Goal: Information Seeking & Learning: Learn about a topic

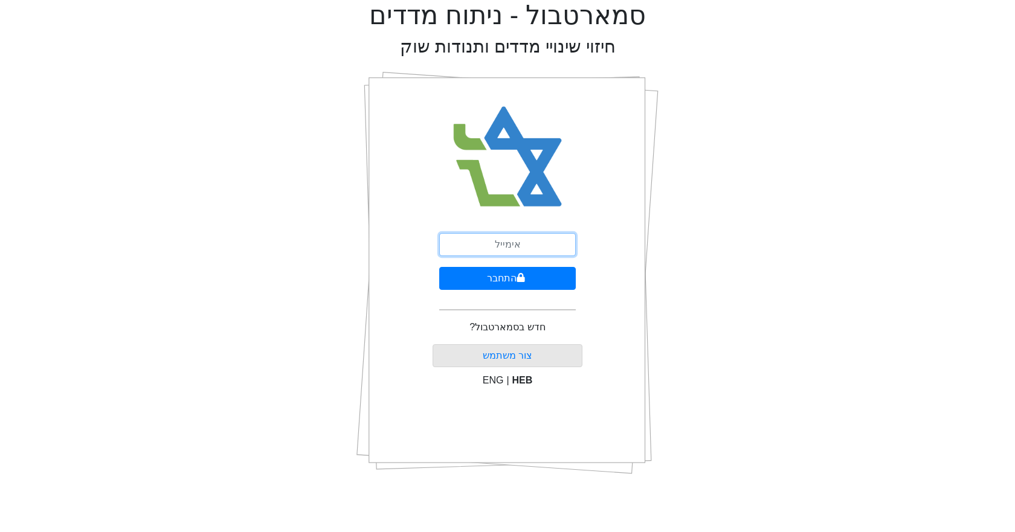
click at [493, 241] on input "email" at bounding box center [507, 244] width 137 height 23
type input "[EMAIL_ADDRESS][DOMAIN_NAME]"
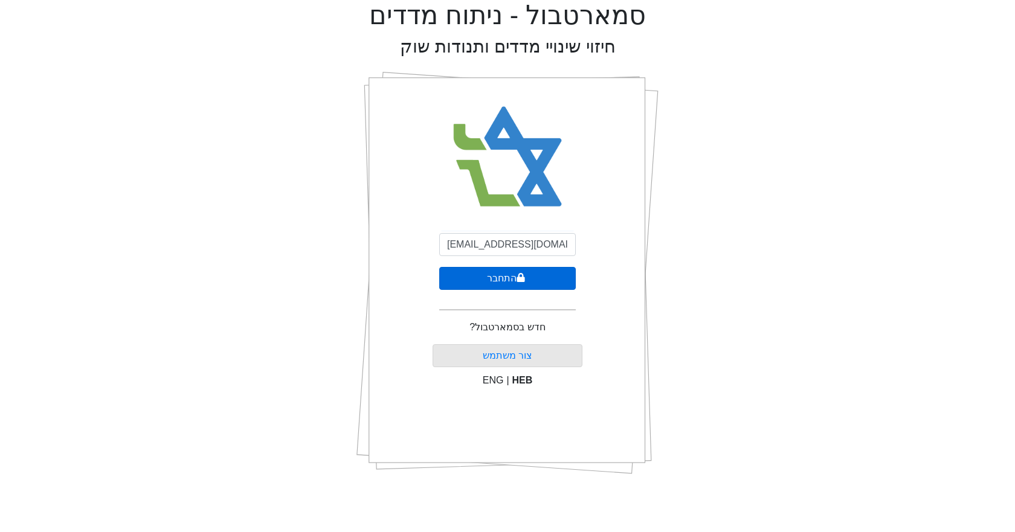
click at [530, 279] on button "התחבר" at bounding box center [507, 278] width 137 height 23
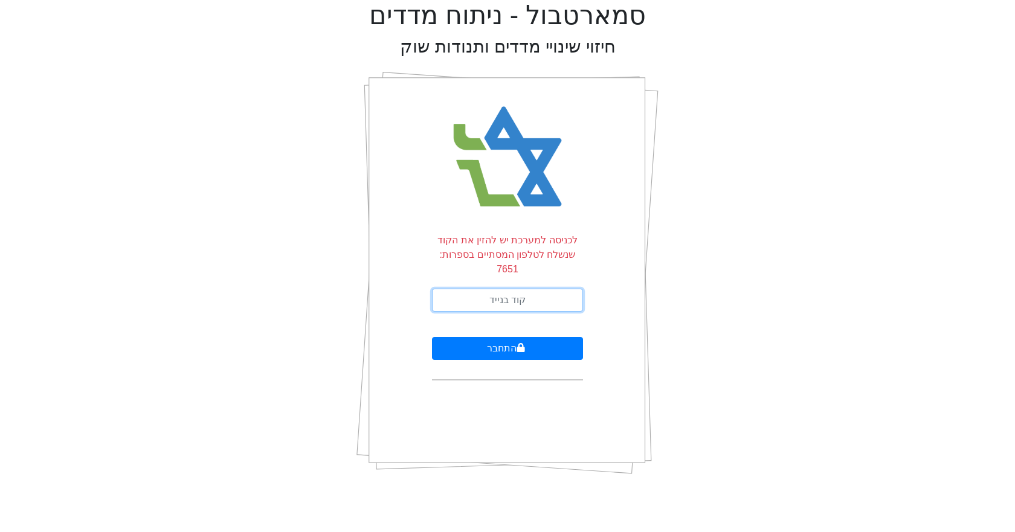
click at [530, 289] on input "text" at bounding box center [507, 300] width 151 height 23
type input "094525"
click at [432, 337] on button "התחבר" at bounding box center [507, 348] width 151 height 23
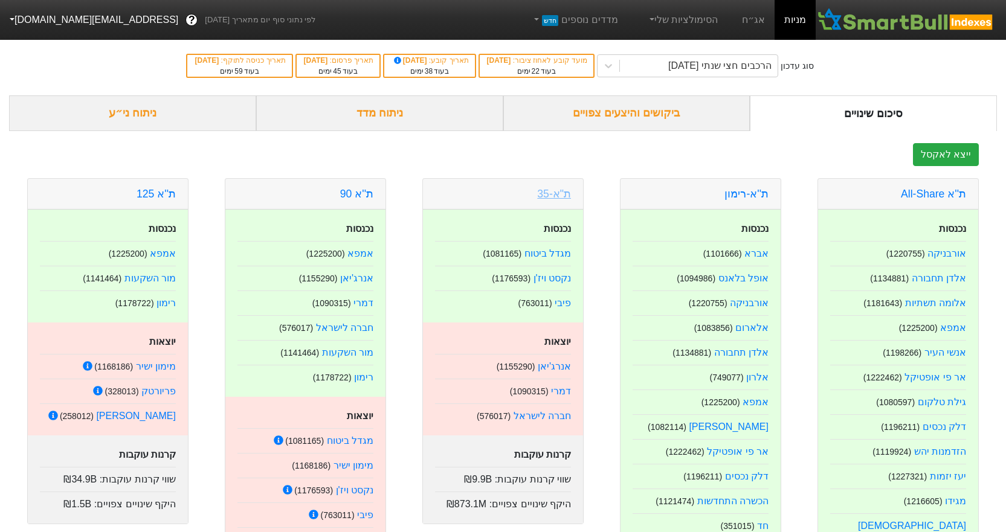
click at [552, 199] on link "ת"א-35" at bounding box center [554, 194] width 34 height 12
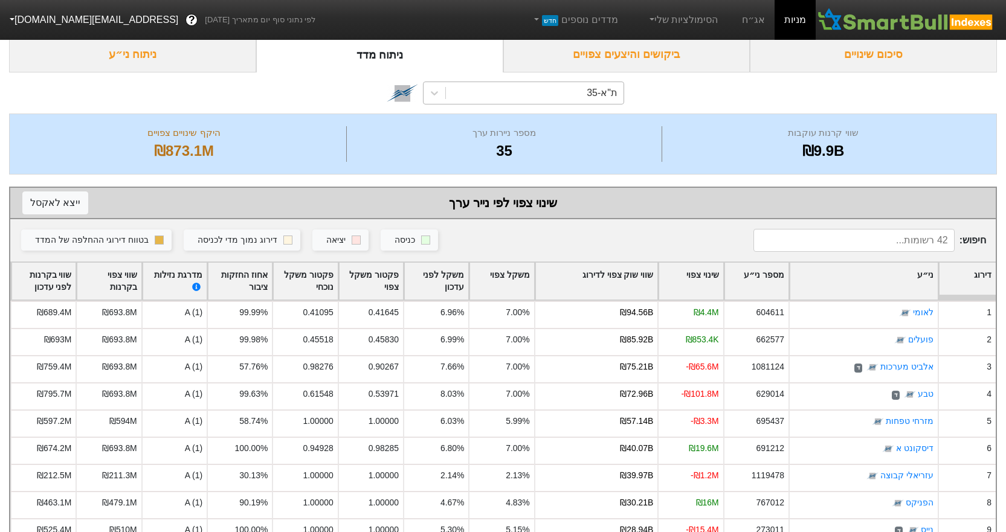
scroll to position [58, 0]
click at [528, 88] on div "ת"א-35" at bounding box center [535, 94] width 178 height 22
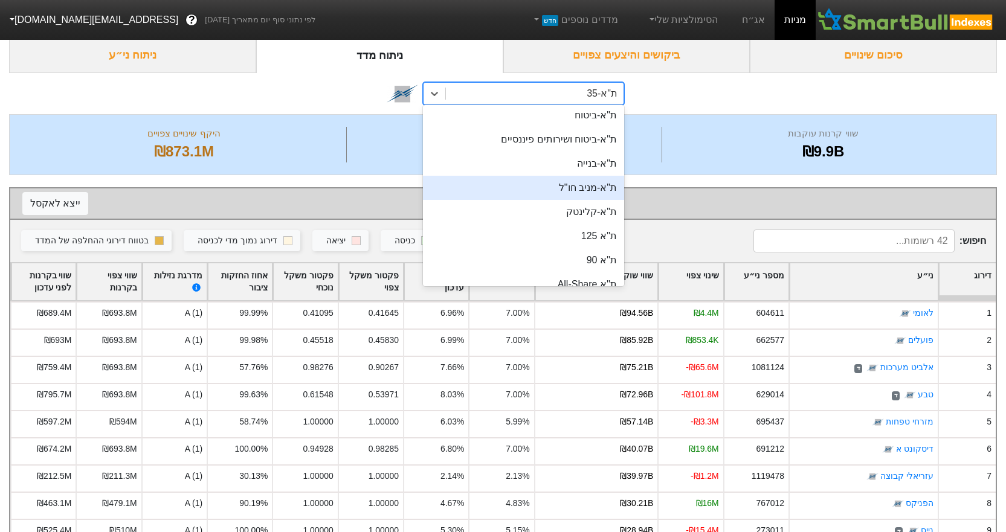
scroll to position [59, 0]
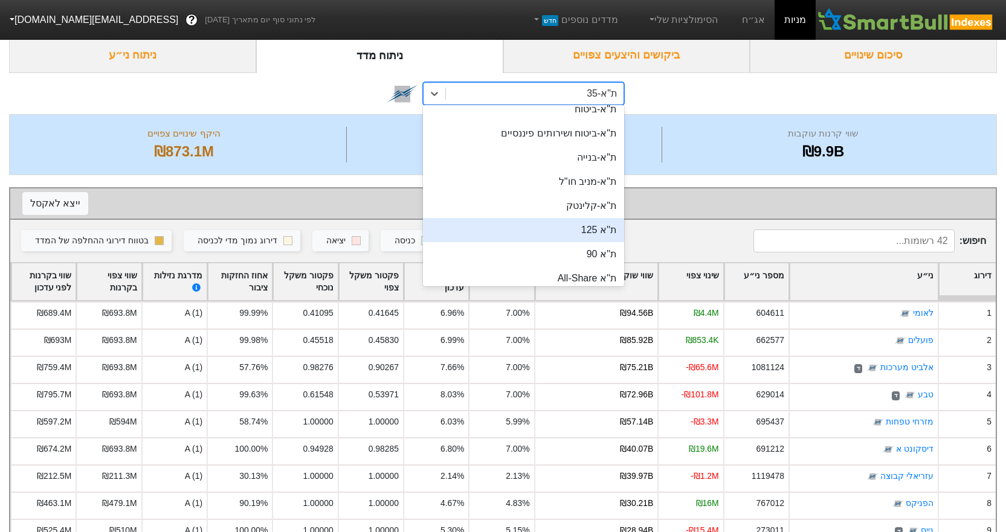
click at [560, 234] on div "ת''א 125" at bounding box center [523, 230] width 201 height 24
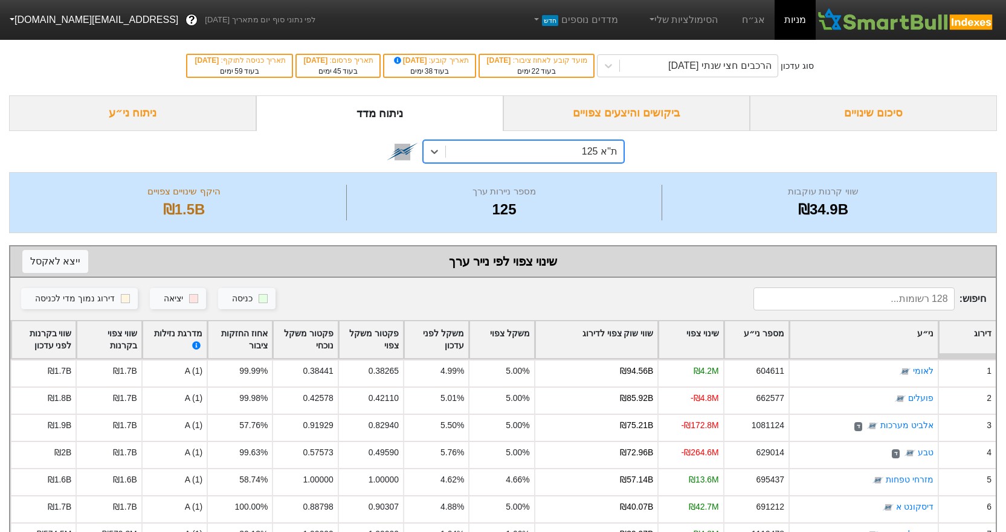
click at [551, 152] on div "ת''א 125" at bounding box center [535, 152] width 178 height 22
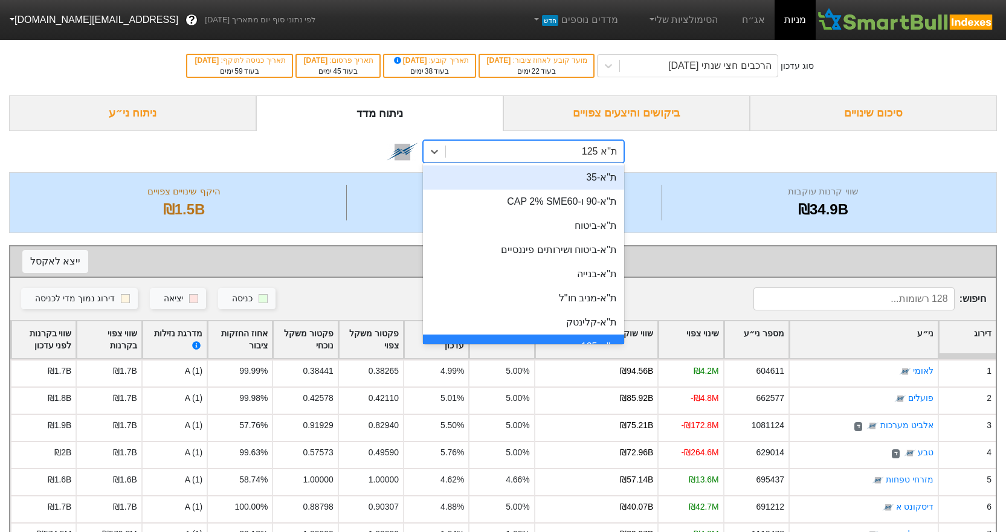
click at [580, 189] on div "ת"א-35" at bounding box center [523, 178] width 201 height 24
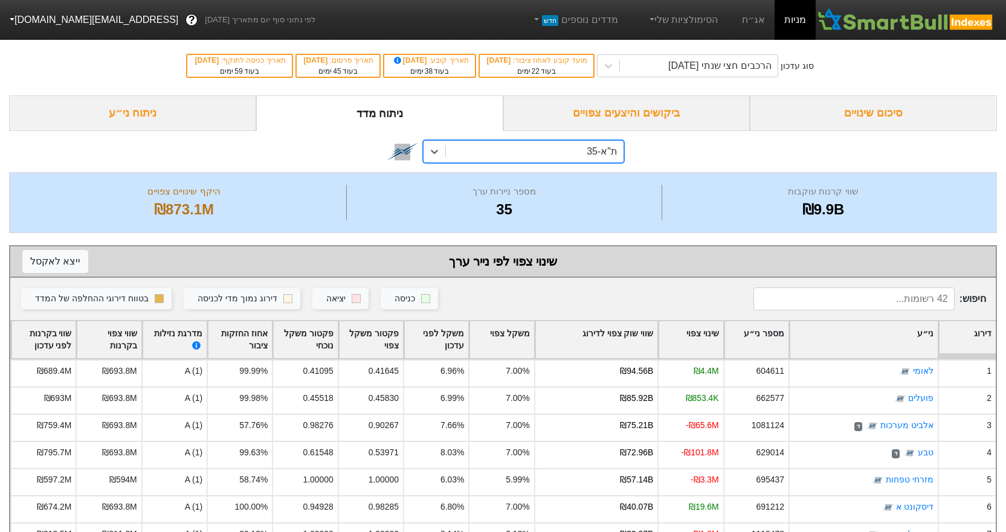
click at [483, 157] on div "ת"א-35" at bounding box center [535, 152] width 178 height 22
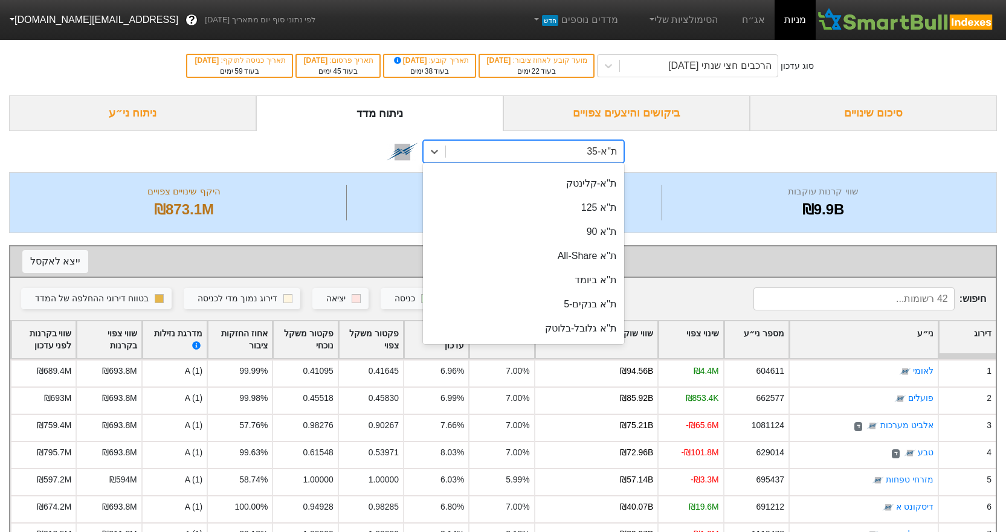
scroll to position [166, 0]
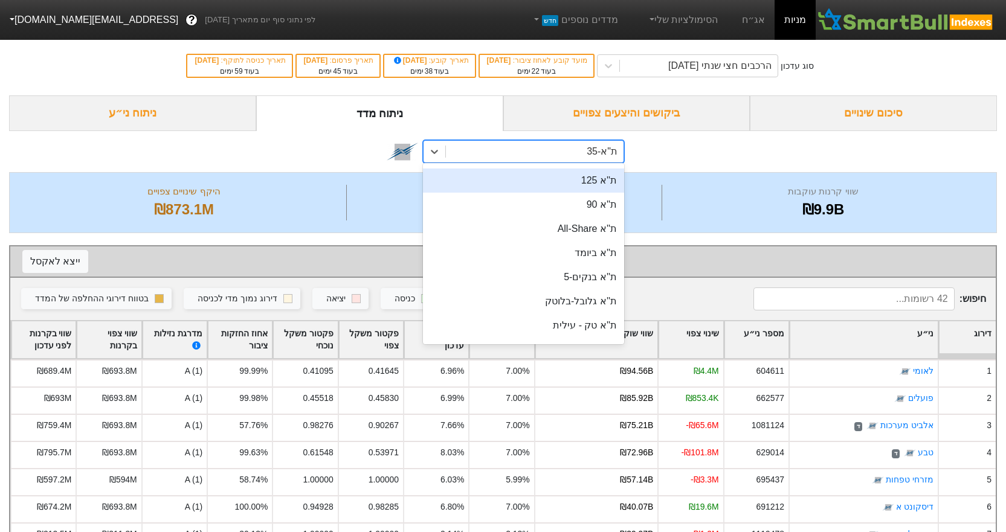
click at [559, 189] on div "ת''א 125" at bounding box center [523, 181] width 201 height 24
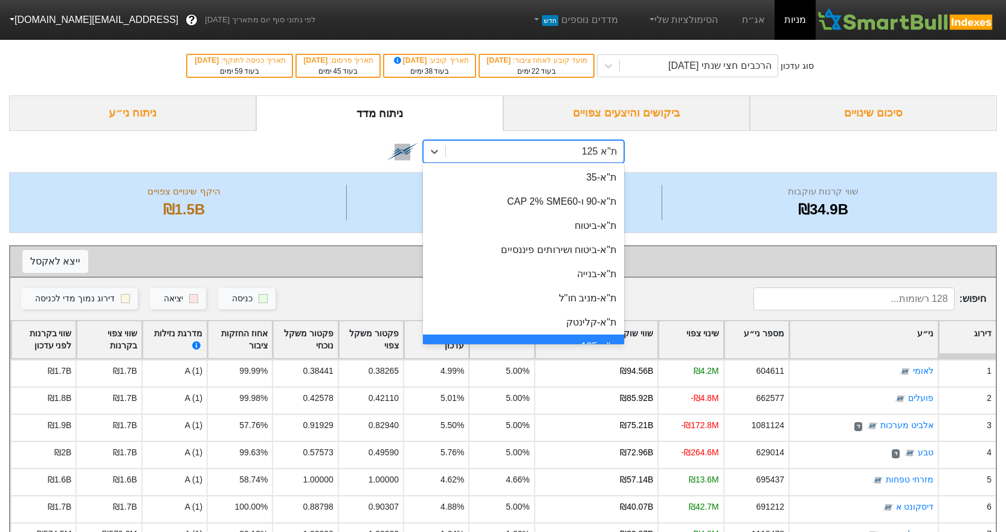
click at [488, 152] on div "ת''א 125" at bounding box center [535, 152] width 178 height 22
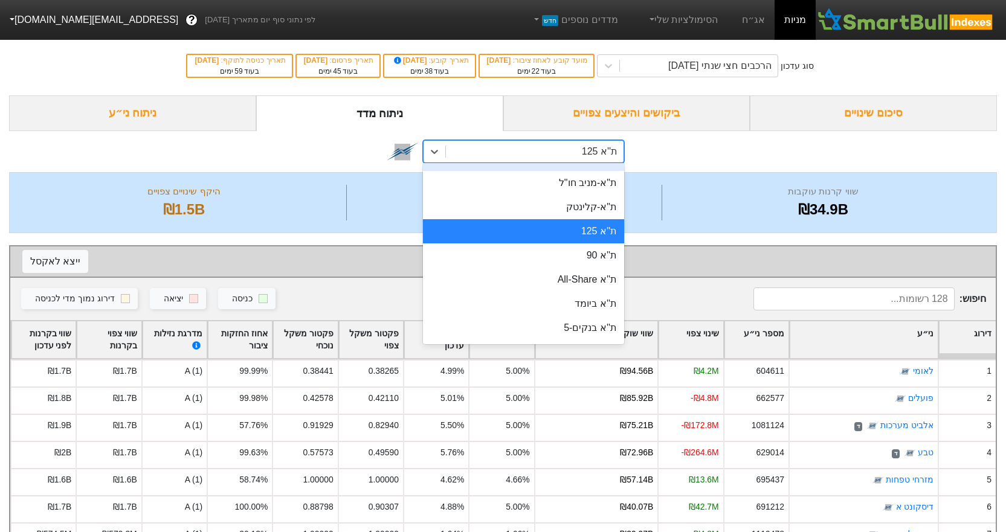
scroll to position [118, 0]
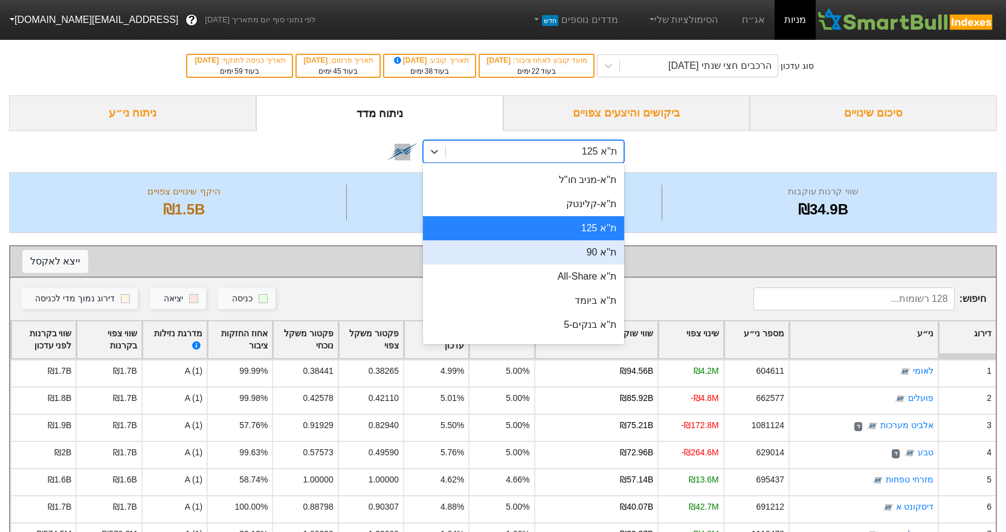
click at [576, 251] on div "ת''א 90" at bounding box center [523, 253] width 201 height 24
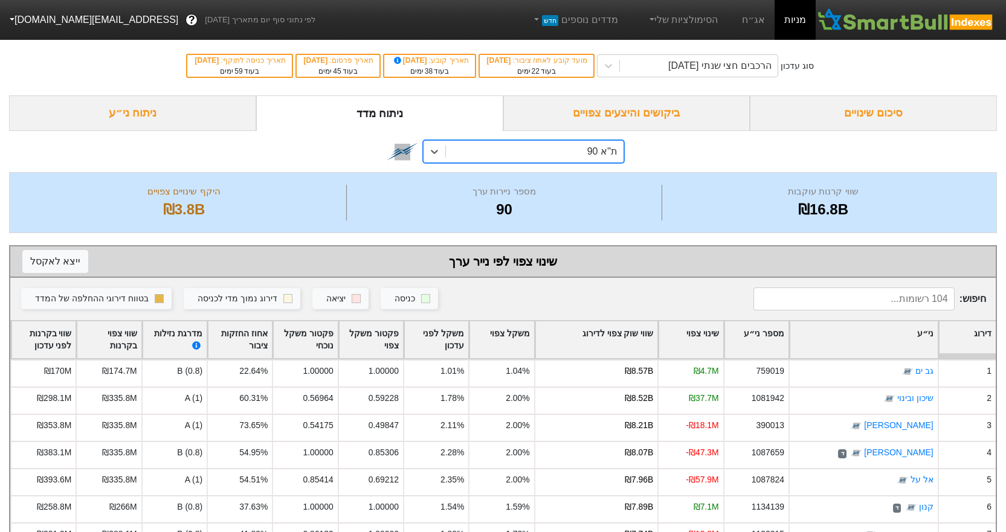
click at [499, 149] on div "ת''א 90" at bounding box center [535, 152] width 178 height 22
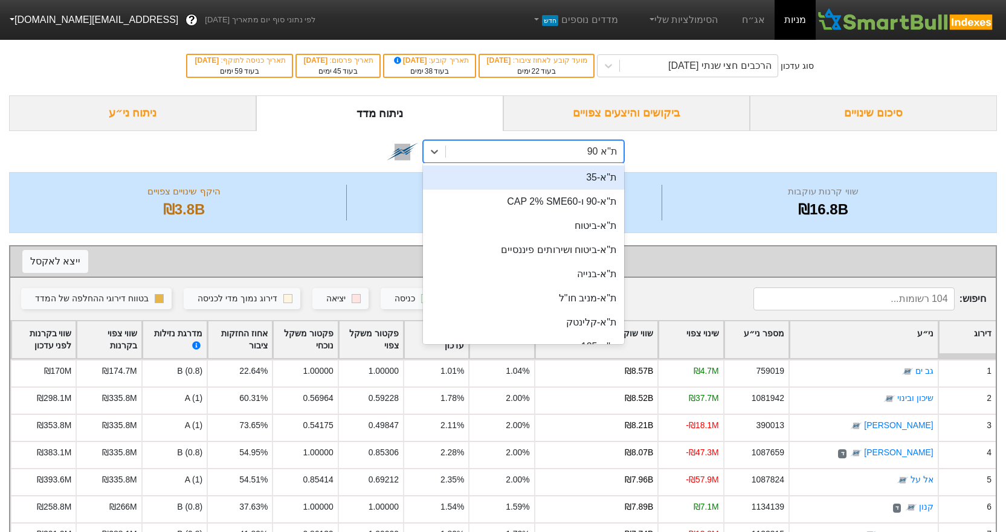
click at [583, 180] on div "ת"א-35" at bounding box center [523, 178] width 201 height 24
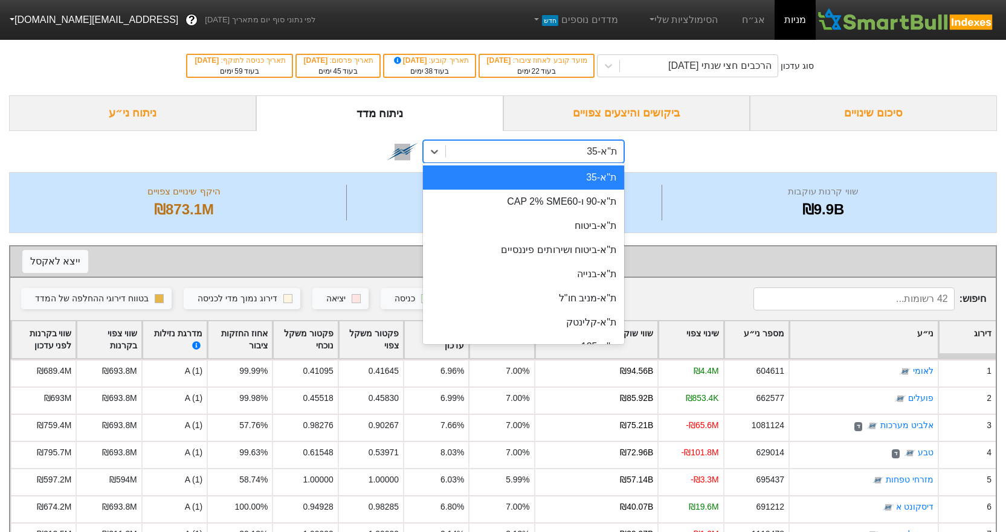
click at [539, 156] on div "ת"א-35" at bounding box center [535, 152] width 178 height 22
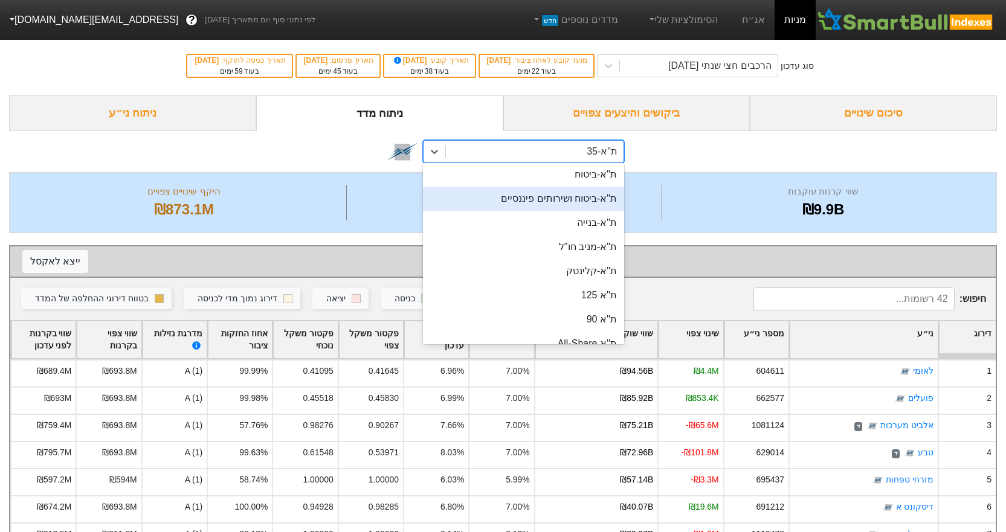
scroll to position [121, 0]
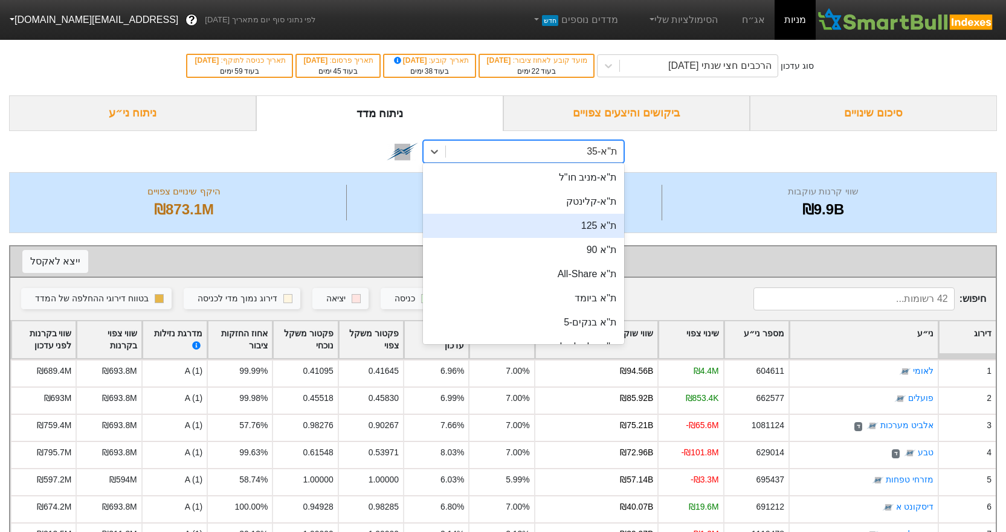
click at [563, 229] on div "ת''א 125" at bounding box center [523, 226] width 201 height 24
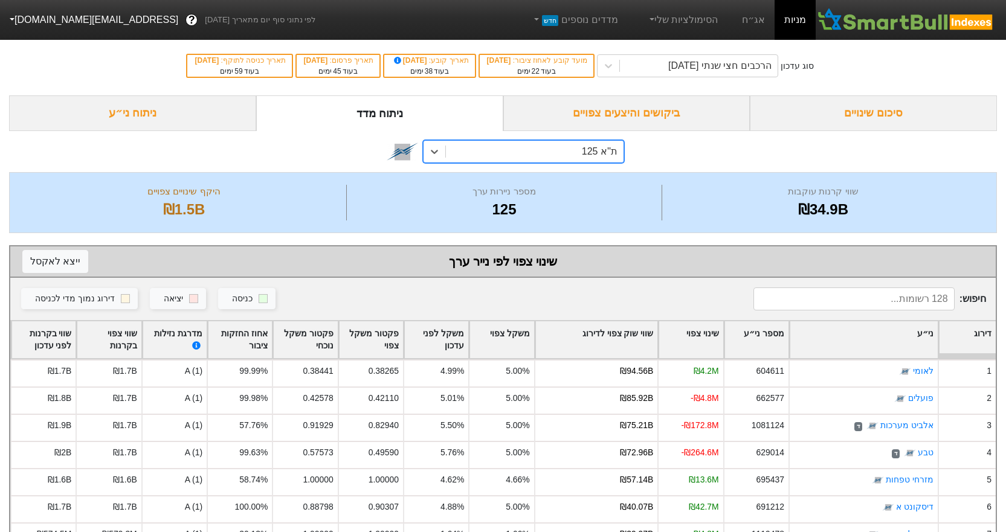
click at [507, 150] on div "ת''א 125" at bounding box center [535, 152] width 178 height 22
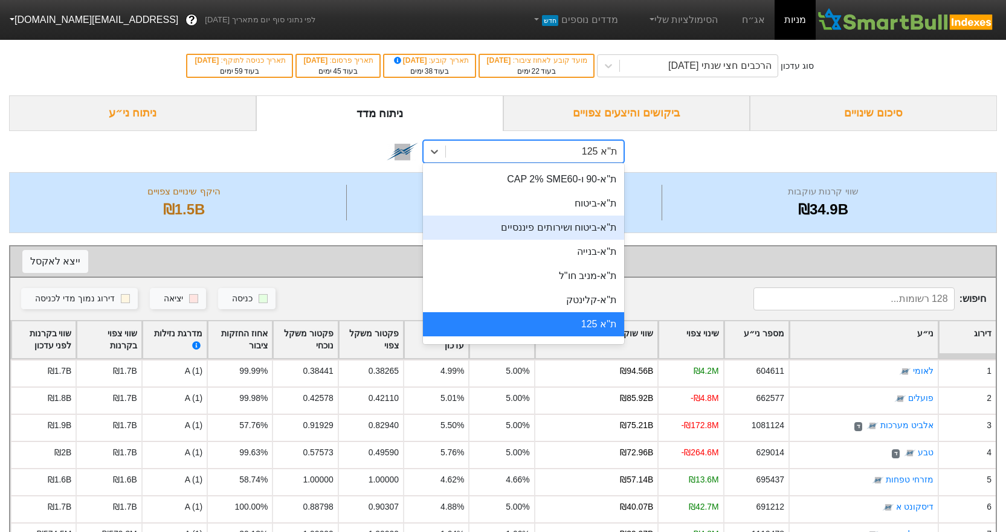
scroll to position [143, 0]
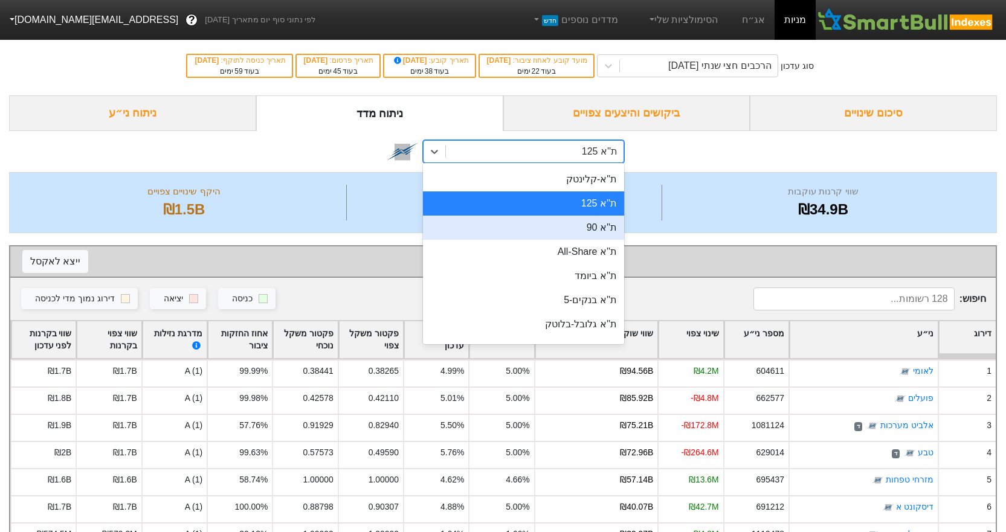
click at [577, 229] on div "ת''א 90" at bounding box center [523, 228] width 201 height 24
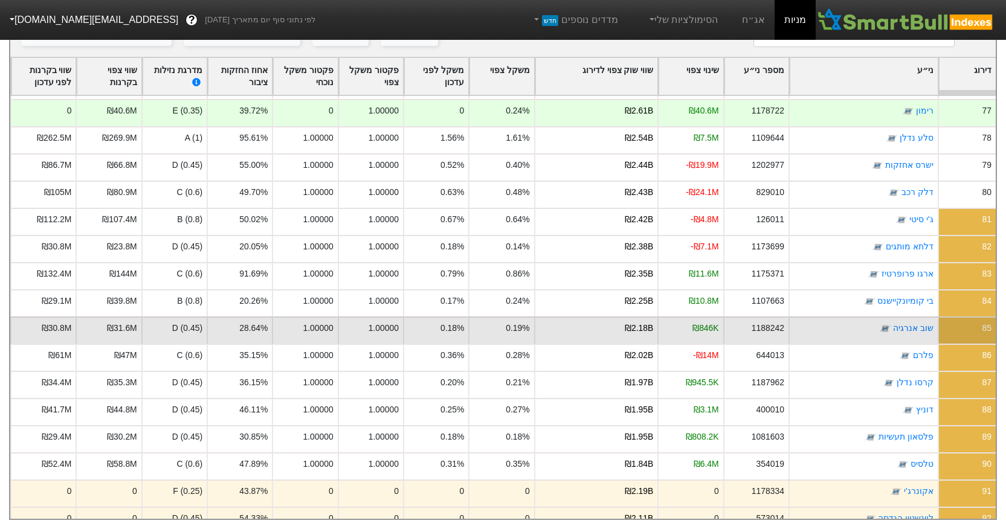
scroll to position [2043, 0]
